Goal: Task Accomplishment & Management: Use online tool/utility

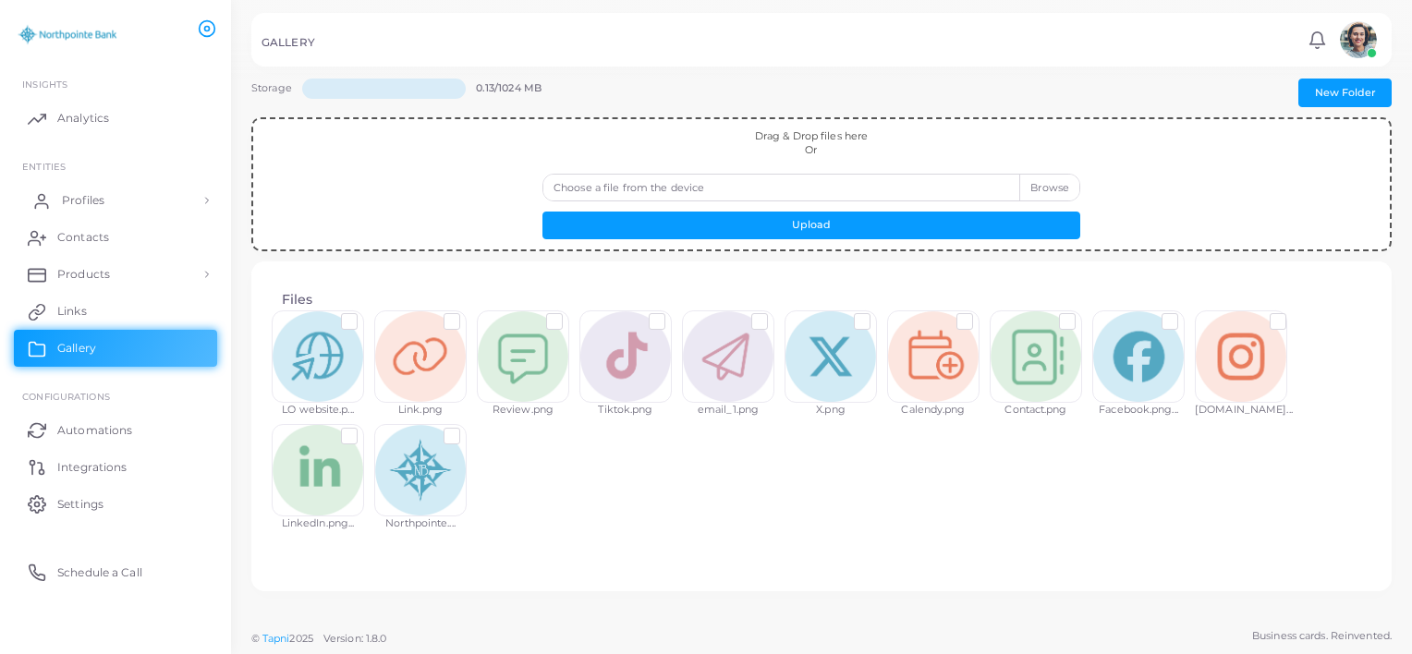
click at [87, 204] on span "Profiles" at bounding box center [83, 200] width 43 height 17
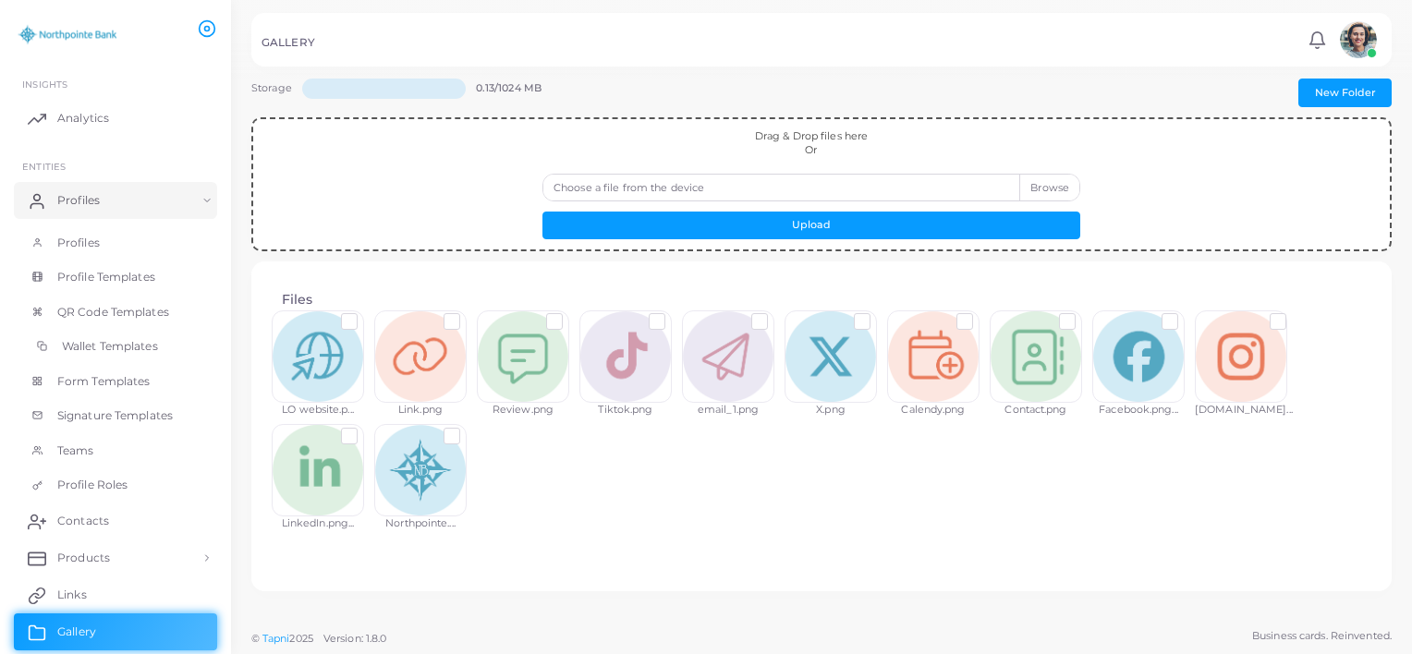
click at [100, 354] on span "Wallet Templates" at bounding box center [110, 346] width 96 height 17
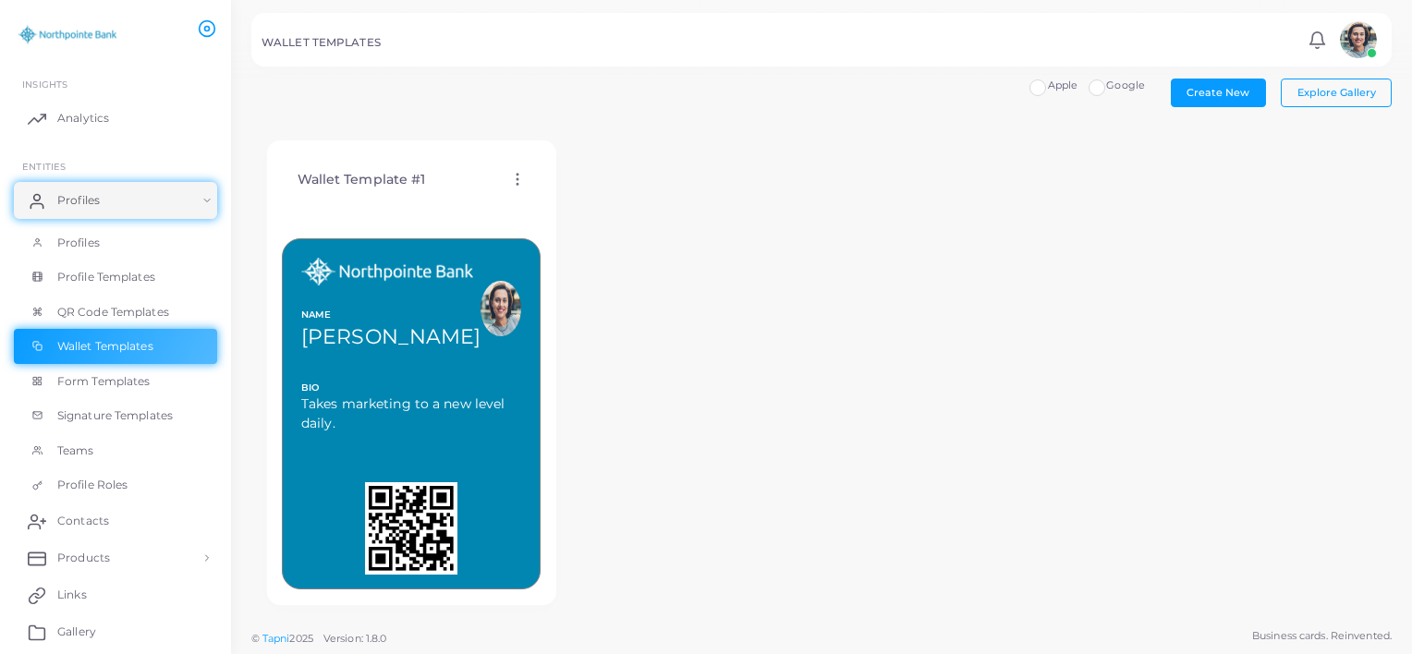
click at [508, 198] on div "Wallet Template #1 Edit Template Assign template Duplicate Template Delete Temp…" at bounding box center [411, 179] width 259 height 47
click at [510, 181] on icon at bounding box center [517, 179] width 17 height 17
click at [565, 207] on span "Edit Template" at bounding box center [584, 204] width 70 height 15
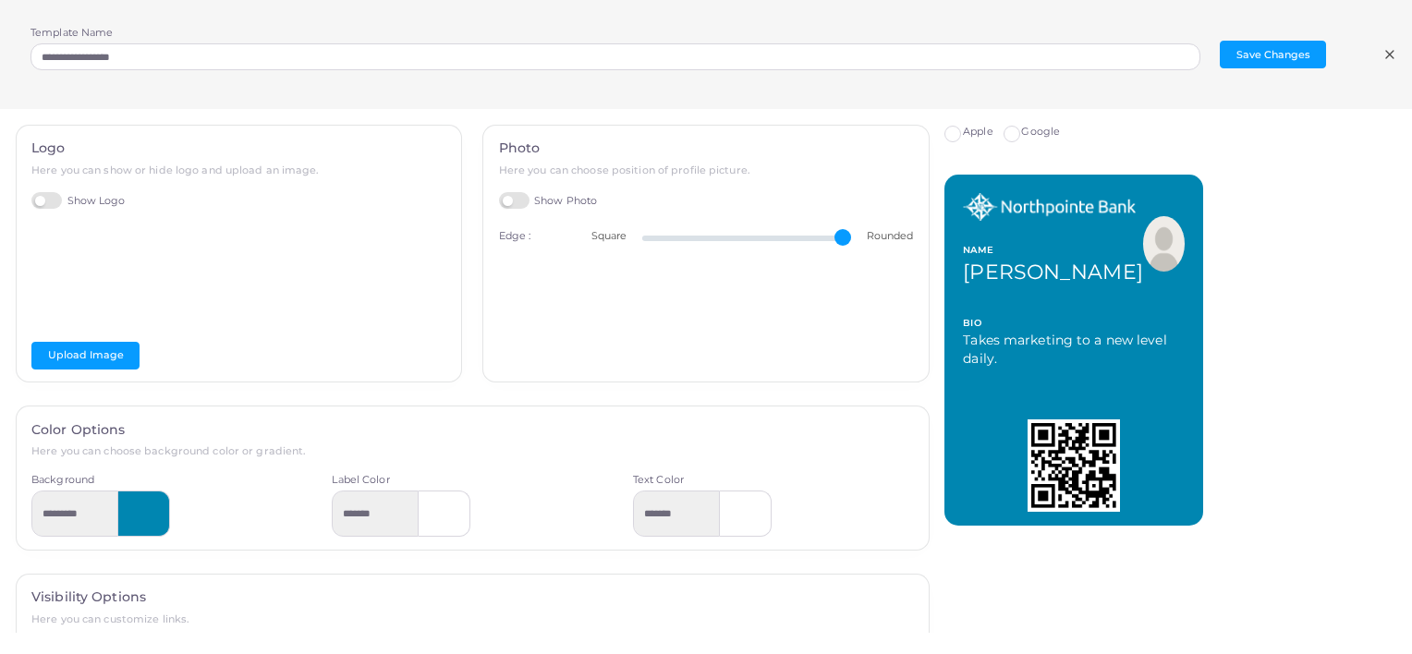
click at [1238, 443] on div "Apple Google NAME [PERSON_NAME] BIO Takes marketing to a new level daily. MORE" at bounding box center [1178, 325] width 468 height 401
type input "**"
drag, startPoint x: 828, startPoint y: 233, endPoint x: 943, endPoint y: 220, distance: 116.2
click at [851, 237] on input "range" at bounding box center [746, 239] width 209 height 4
click at [1021, 131] on label "Google" at bounding box center [1040, 132] width 39 height 15
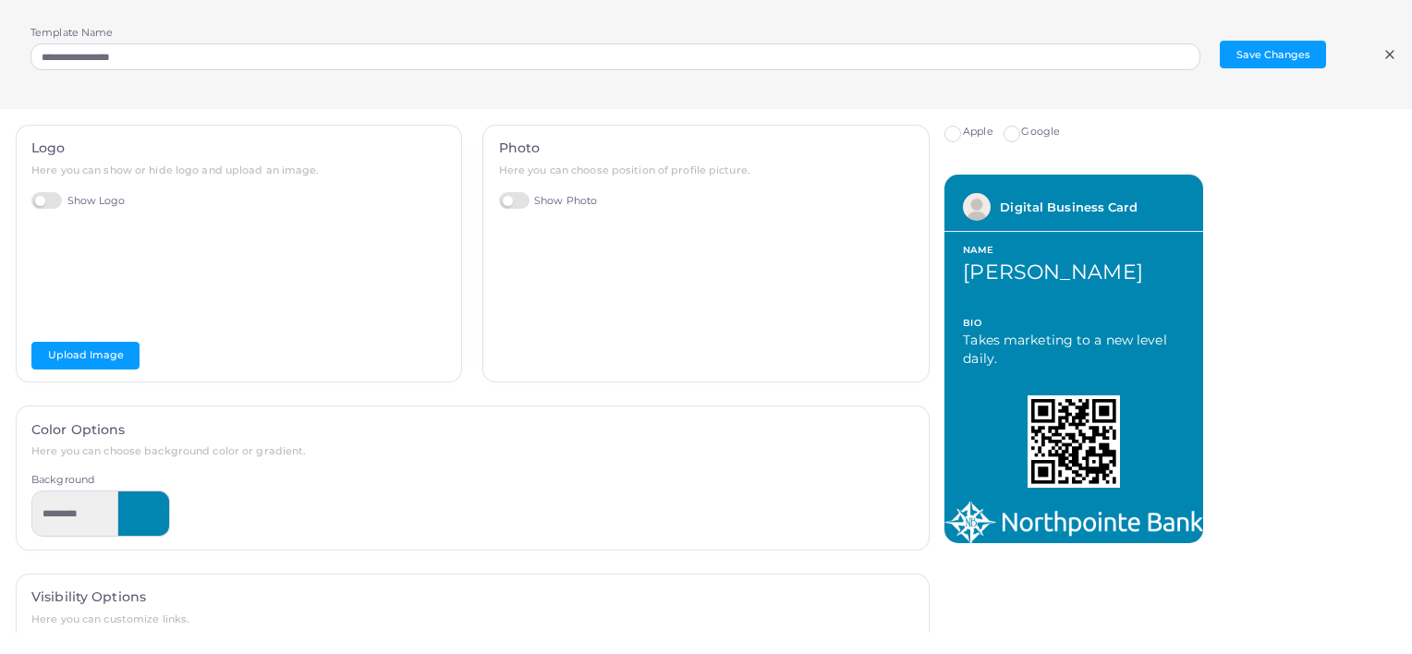
click at [965, 133] on span "Apple" at bounding box center [978, 131] width 30 height 13
